Goal: Entertainment & Leisure: Consume media (video, audio)

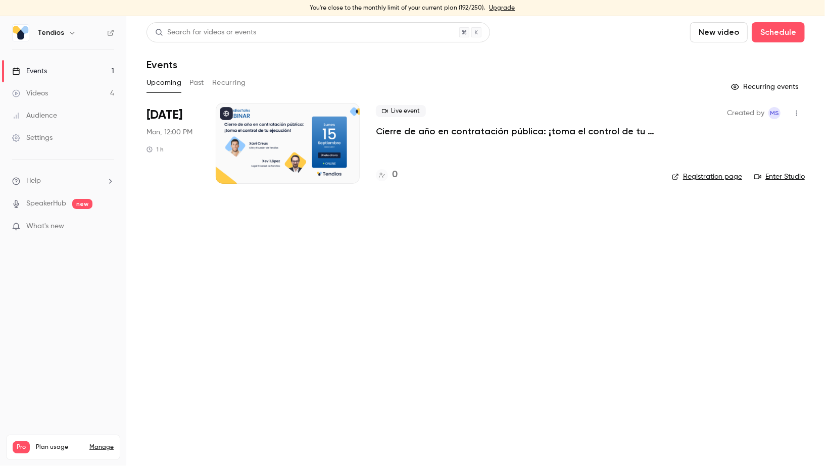
click at [53, 89] on link "Videos 4" at bounding box center [63, 93] width 126 height 22
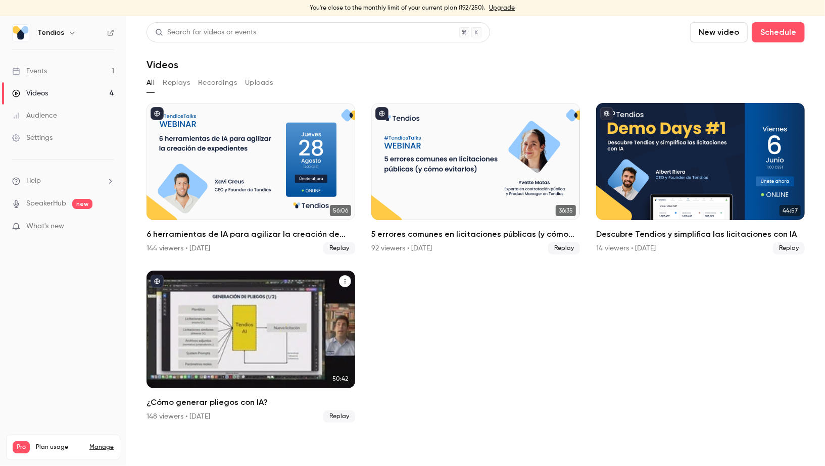
click at [296, 307] on div "¿Cómo generar pliegos con IA?" at bounding box center [250, 329] width 209 height 117
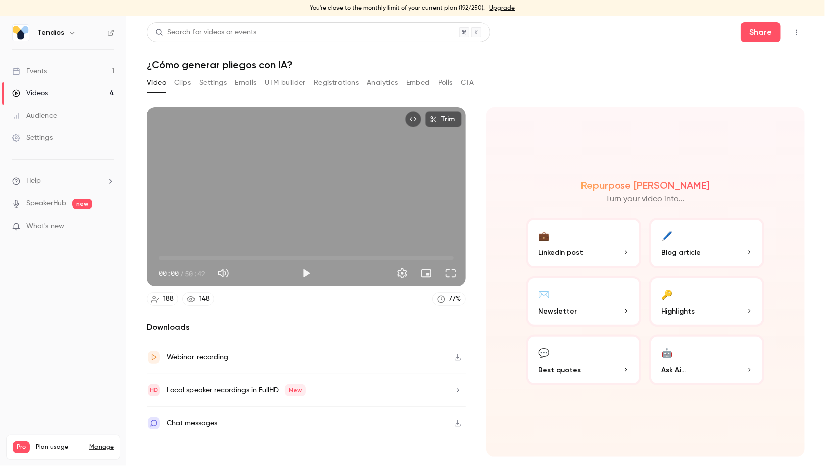
click at [331, 80] on button "Registrations" at bounding box center [336, 83] width 45 height 16
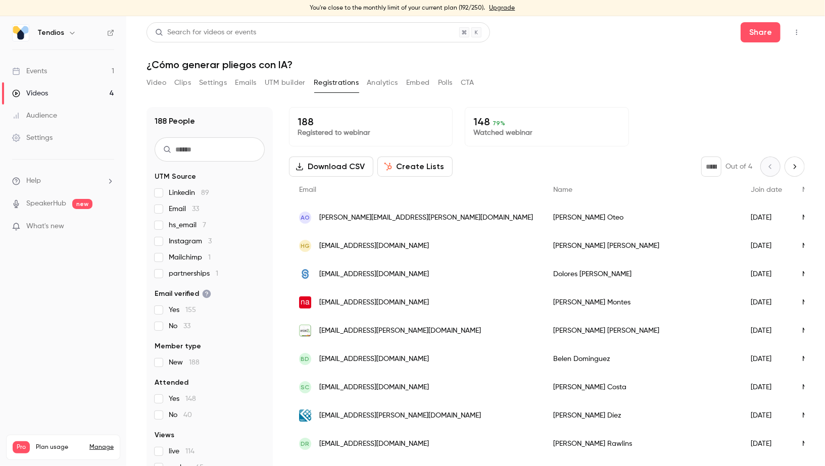
click at [218, 87] on button "Settings" at bounding box center [213, 83] width 28 height 16
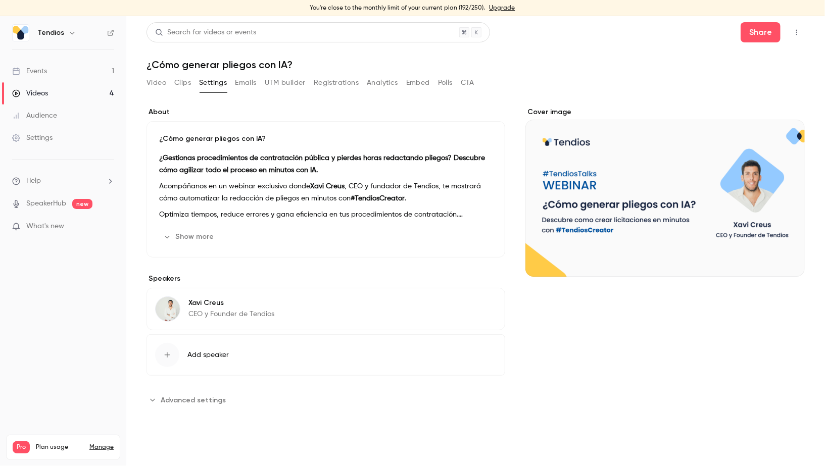
click at [185, 82] on button "Clips" at bounding box center [182, 83] width 17 height 16
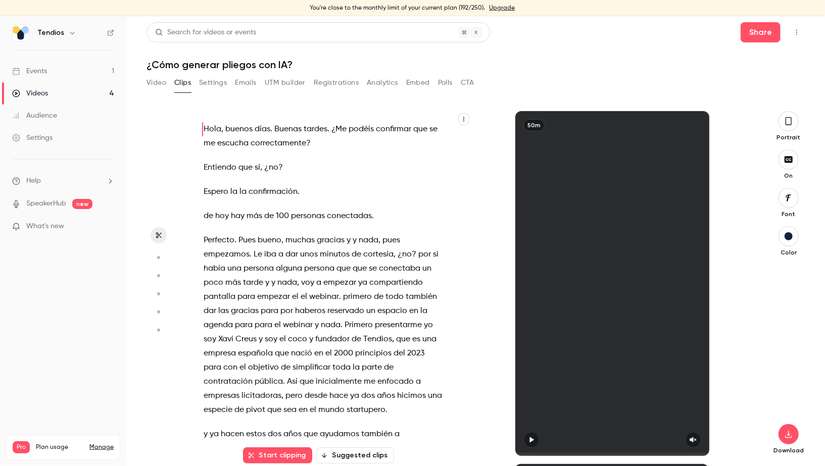
scroll to position [16, 0]
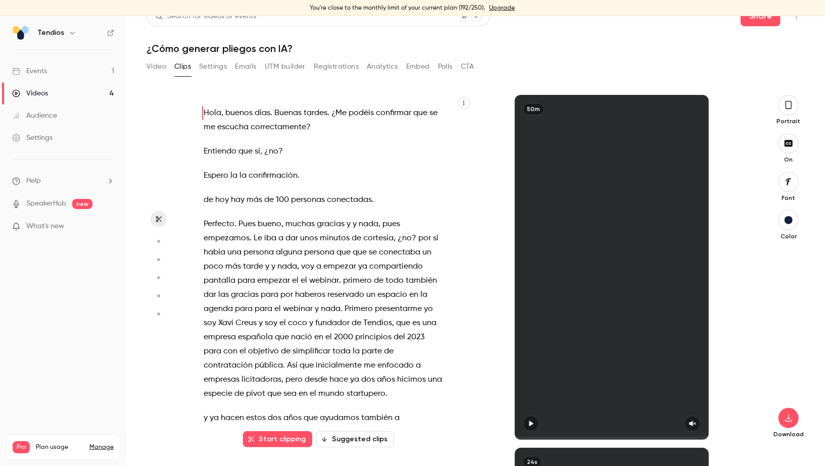
click at [789, 112] on button "button" at bounding box center [788, 105] width 20 height 20
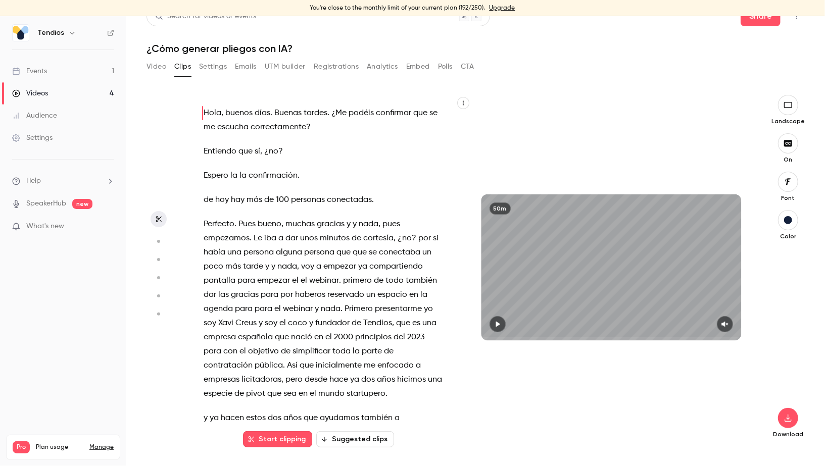
click at [497, 326] on icon "button" at bounding box center [497, 325] width 4 height 6
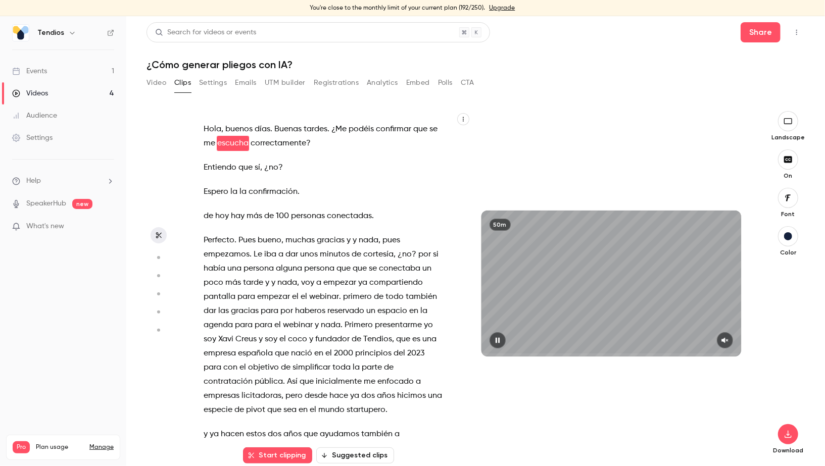
click at [496, 339] on icon "button" at bounding box center [497, 341] width 4 height 6
type input "***"
click at [85, 89] on link "Videos 4" at bounding box center [63, 93] width 126 height 22
